Goal: Information Seeking & Learning: Learn about a topic

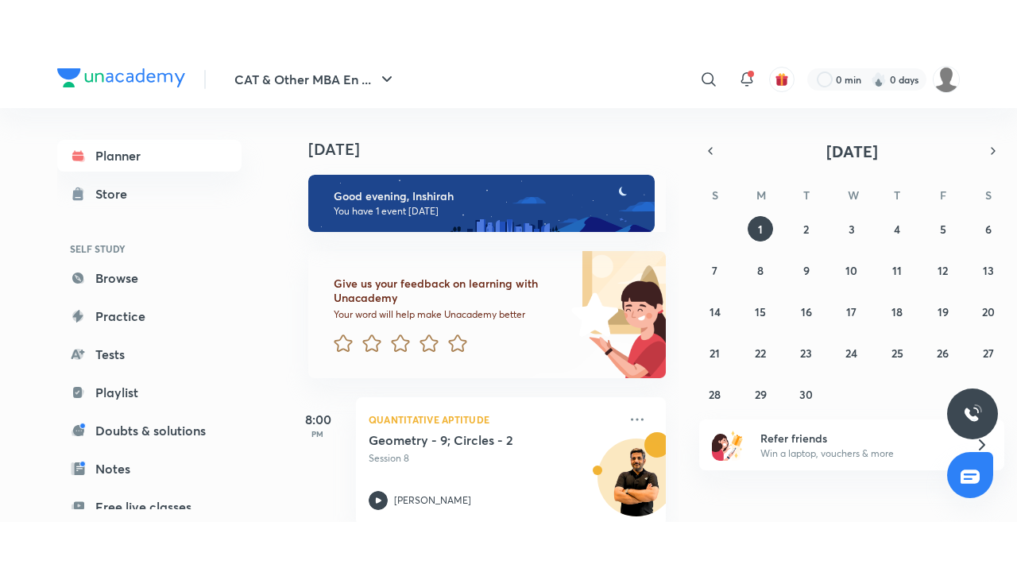
scroll to position [29, 0]
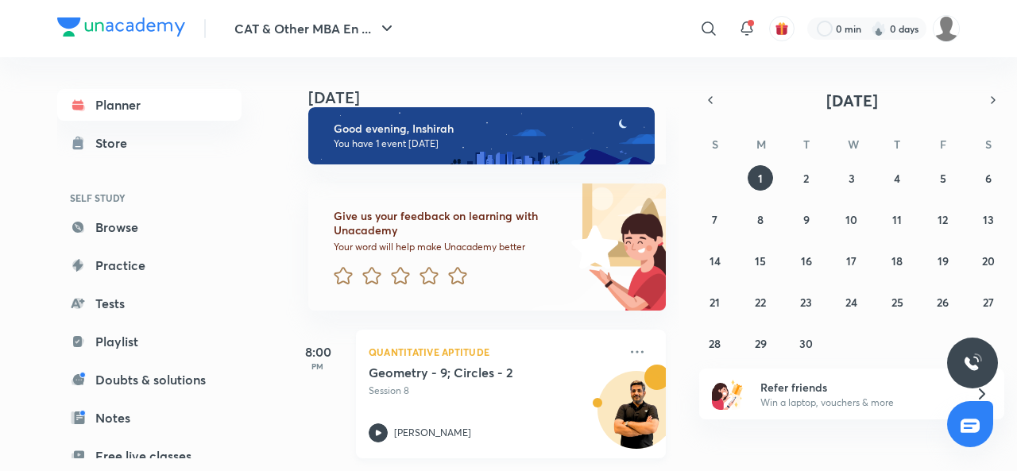
click at [383, 425] on icon at bounding box center [378, 432] width 19 height 19
click at [375, 423] on icon at bounding box center [378, 432] width 19 height 19
